Goal: Check status

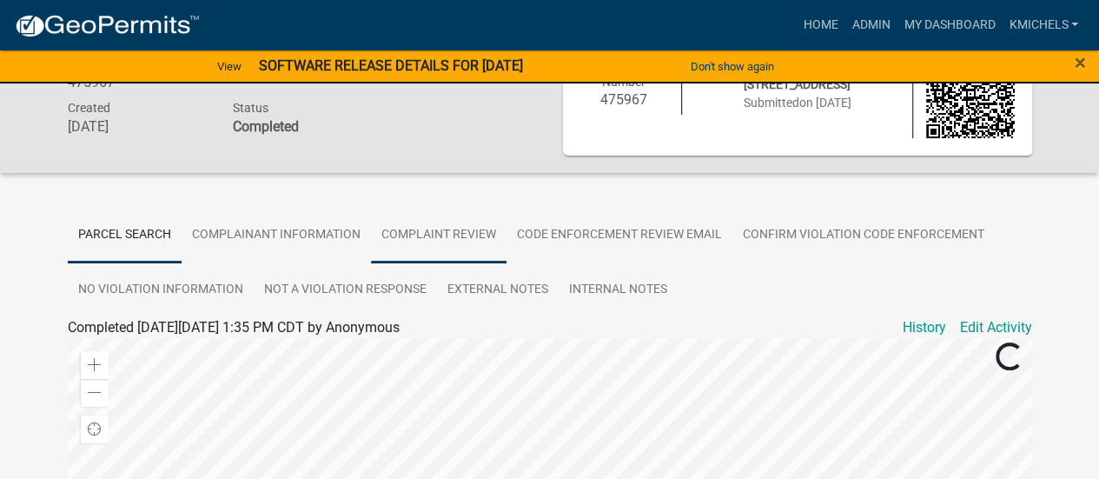
scroll to position [70, 0]
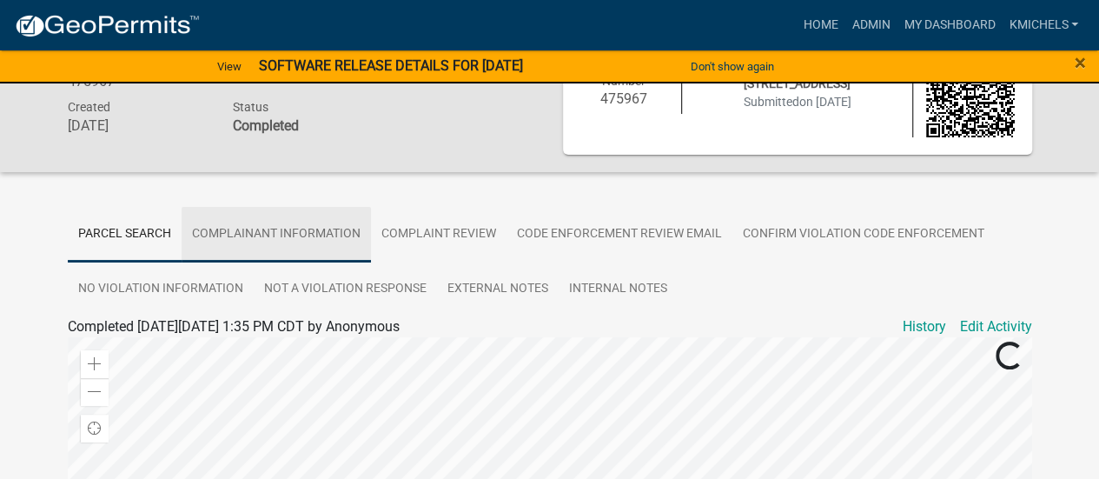
click at [341, 231] on link "Complainant Information" at bounding box center [276, 235] width 189 height 56
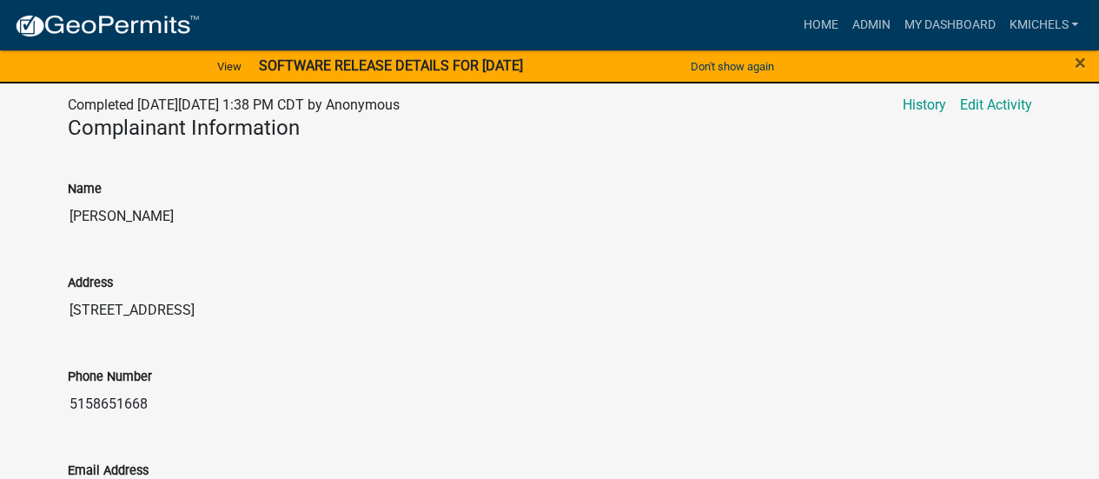
scroll to position [0, 0]
